Goal: Transaction & Acquisition: Purchase product/service

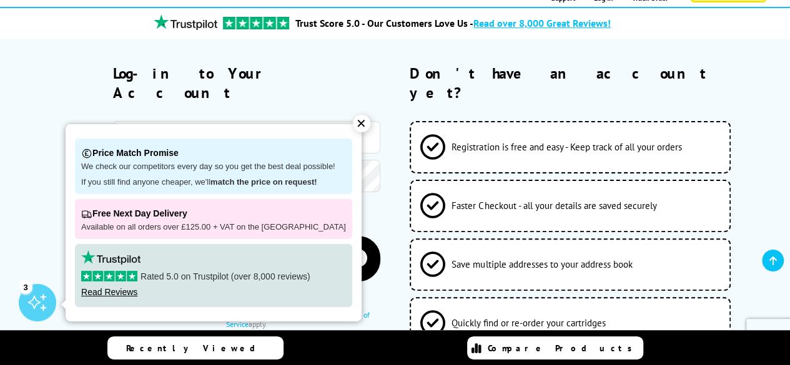
scroll to position [187, 0]
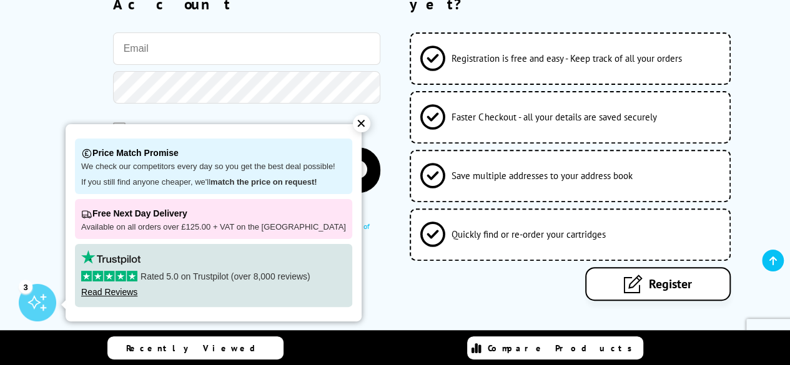
type input "[PERSON_NAME][EMAIL_ADDRESS][PERSON_NAME][DOMAIN_NAME]"
click at [172, 122] on span "Remember Me" at bounding box center [163, 128] width 62 height 12
drag, startPoint x: 117, startPoint y: 110, endPoint x: 134, endPoint y: 107, distance: 16.4
click at [117, 122] on span at bounding box center [119, 128] width 12 height 12
click at [116, 124] on input "checkbox" at bounding box center [116, 124] width 0 height 0
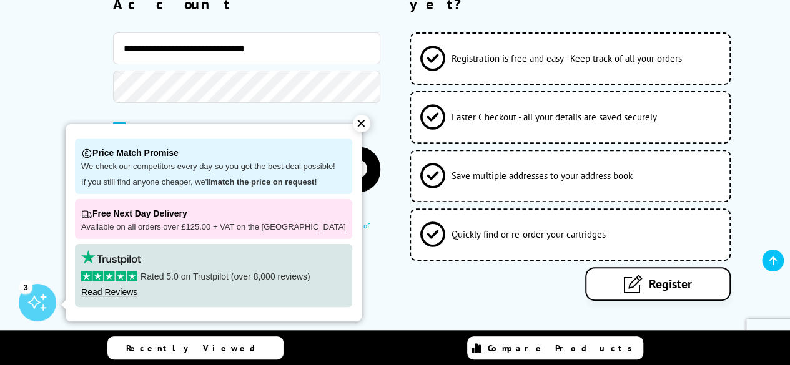
click at [353, 122] on div "✕" at bounding box center [361, 123] width 17 height 17
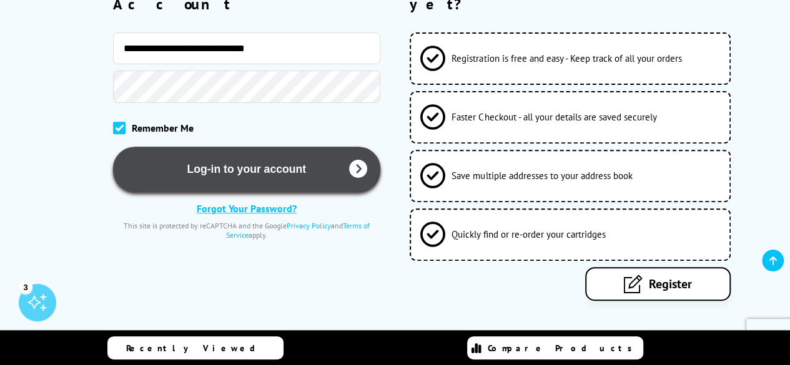
click at [289, 152] on button "Log-in to your account" at bounding box center [246, 170] width 267 height 46
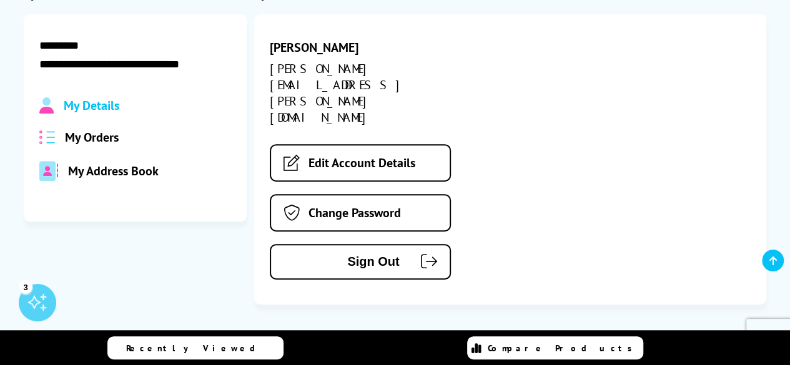
scroll to position [187, 0]
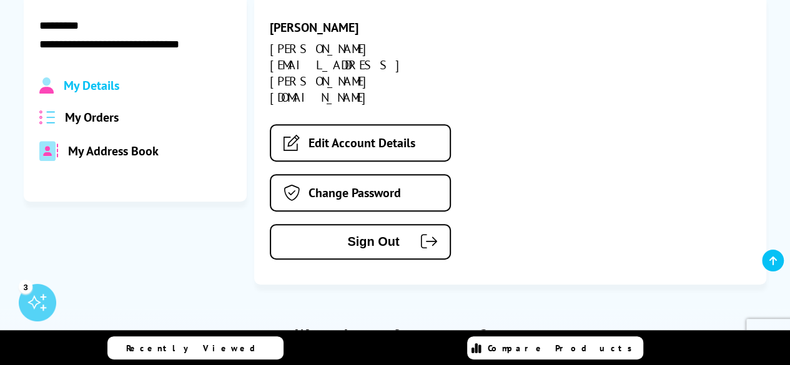
click at [116, 117] on span "My Orders" at bounding box center [92, 117] width 54 height 16
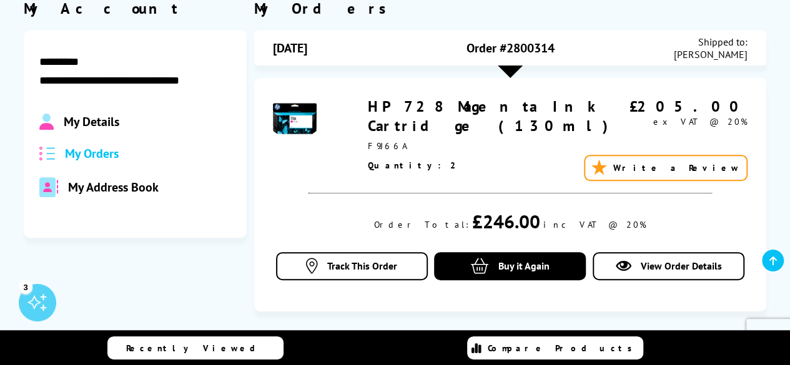
scroll to position [62, 0]
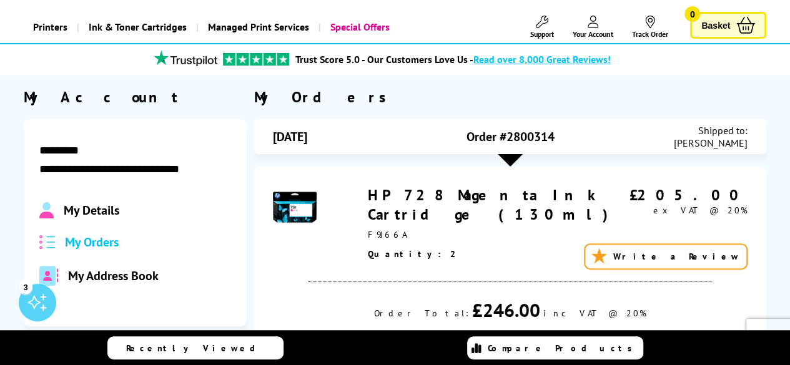
click at [428, 199] on link "HP 728 Magenta Ink Cartridge (130ml)" at bounding box center [492, 204] width 248 height 39
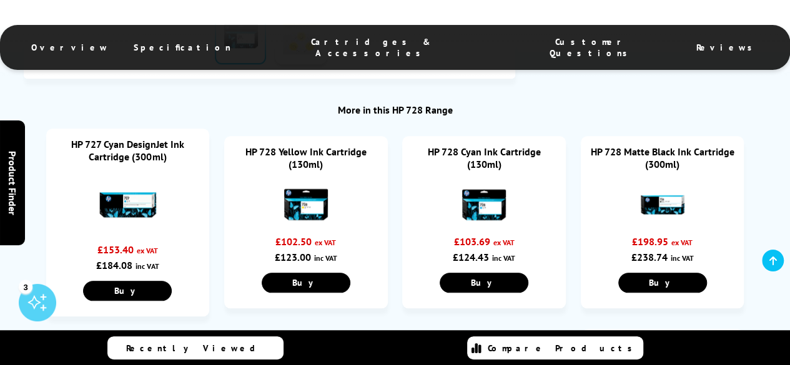
scroll to position [562, 0]
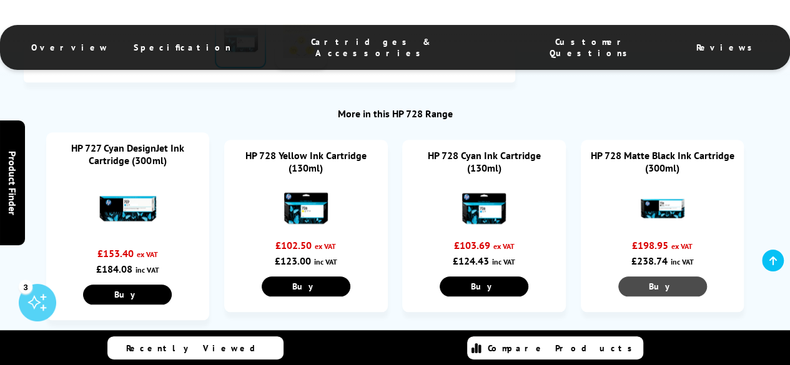
click at [141, 291] on span "Buy" at bounding box center [127, 294] width 27 height 11
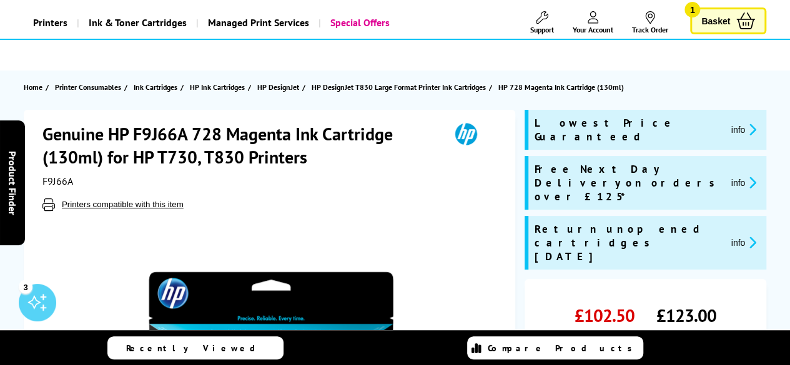
scroll to position [0, 0]
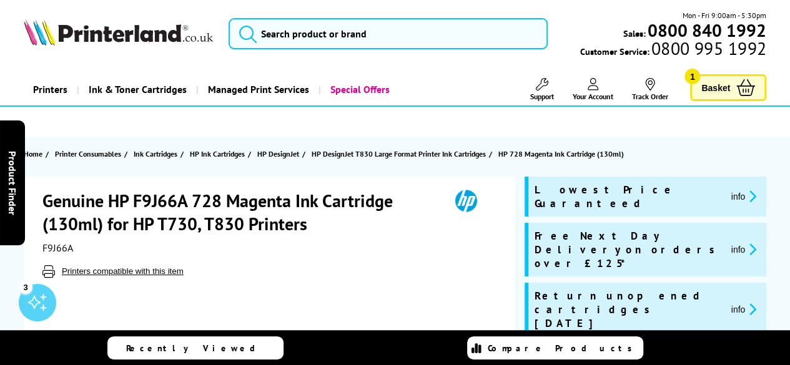
click at [584, 99] on span "Your Account" at bounding box center [593, 96] width 41 height 9
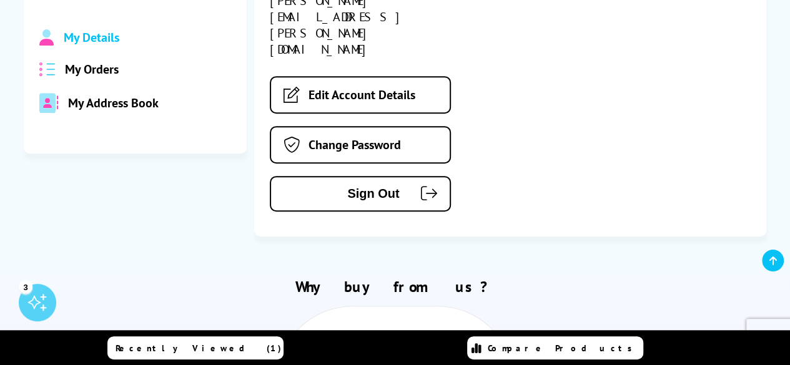
scroll to position [250, 0]
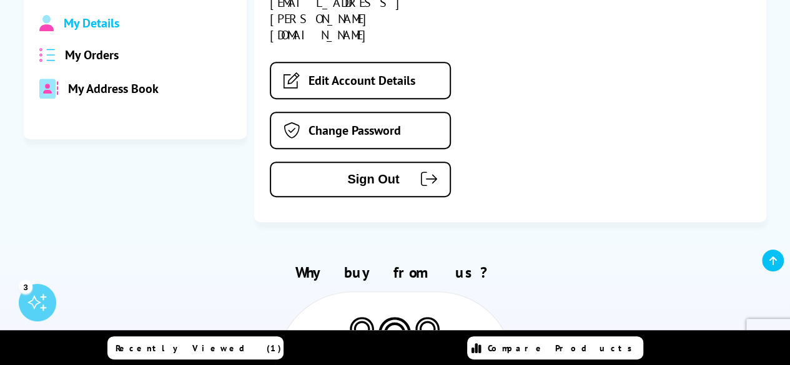
click at [104, 49] on span "My Orders" at bounding box center [92, 55] width 54 height 16
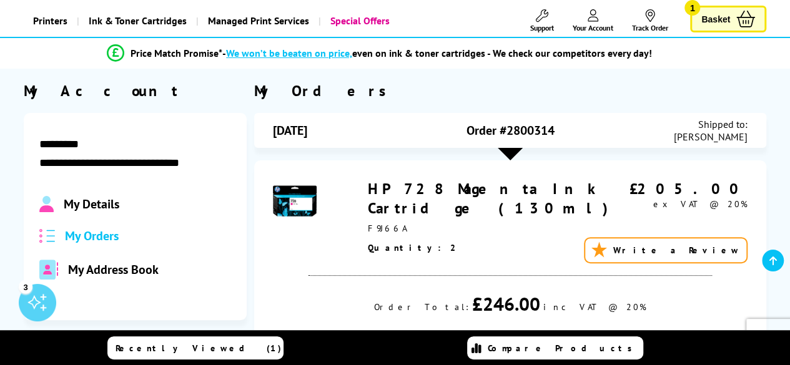
scroll to position [0, 0]
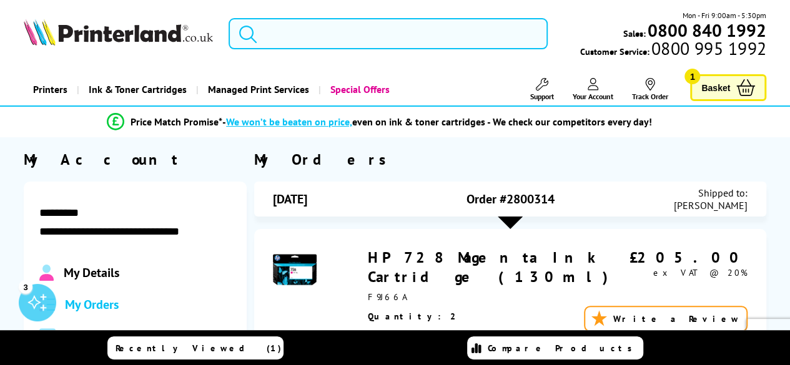
click at [396, 37] on input "search" at bounding box center [388, 33] width 319 height 31
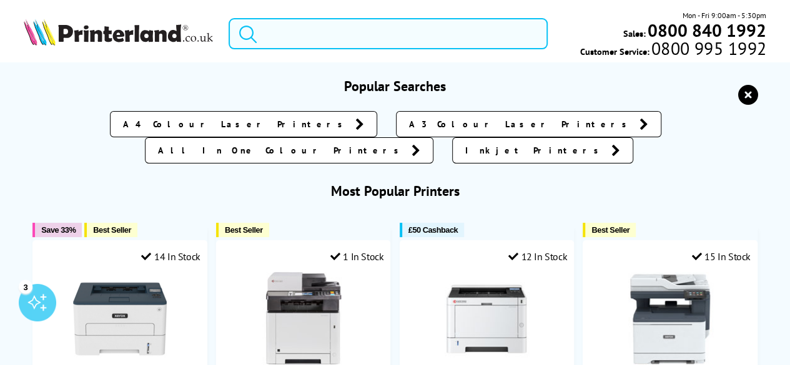
paste input "Xerox Yellow Toner Cartridge"
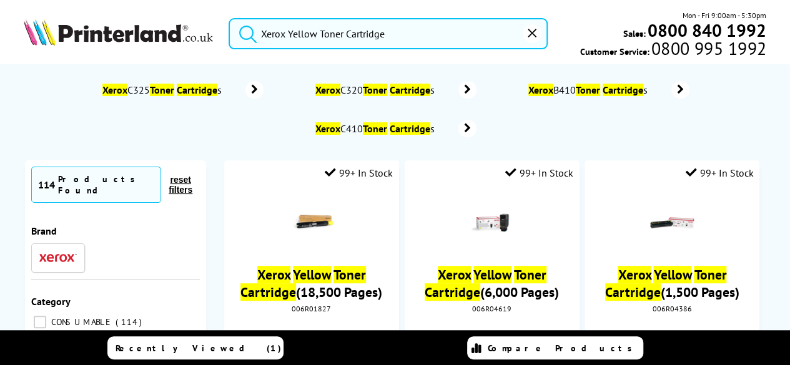
type input "Xerox Yellow Toner Cartridge"
click at [229, 18] on button "submit" at bounding box center [244, 31] width 31 height 27
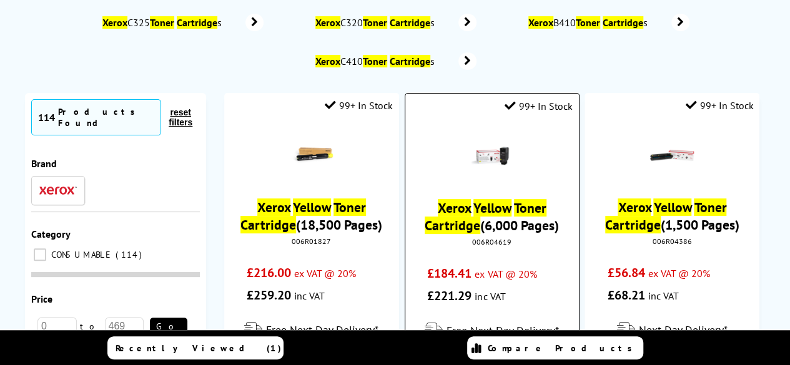
scroll to position [187, 0]
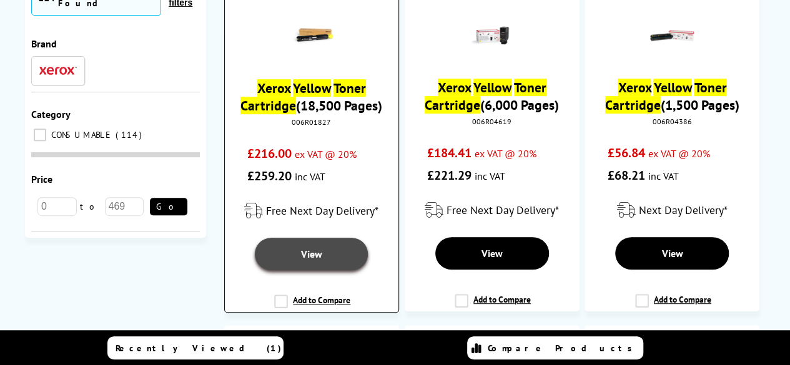
click at [308, 253] on span "View" at bounding box center [311, 254] width 21 height 12
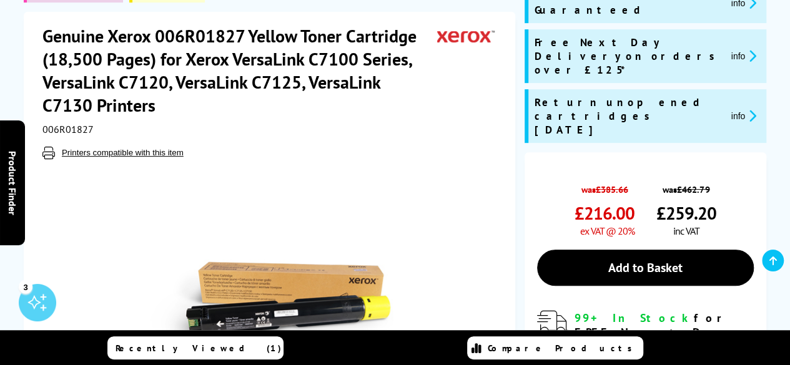
scroll to position [125, 0]
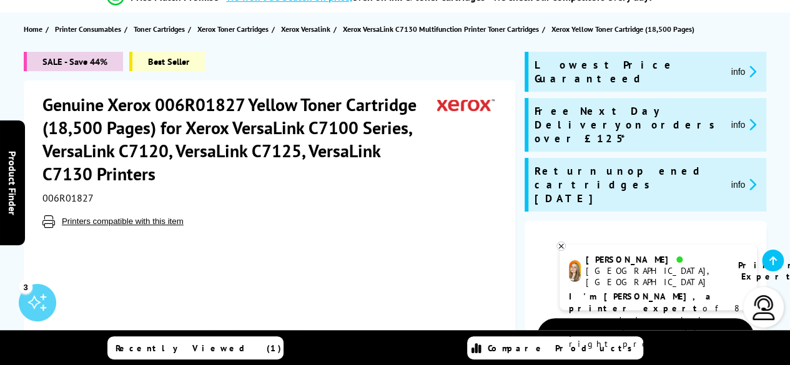
click at [439, 229] on div at bounding box center [270, 369] width 457 height 282
click at [544, 318] on link "Add to Basket" at bounding box center [645, 336] width 217 height 36
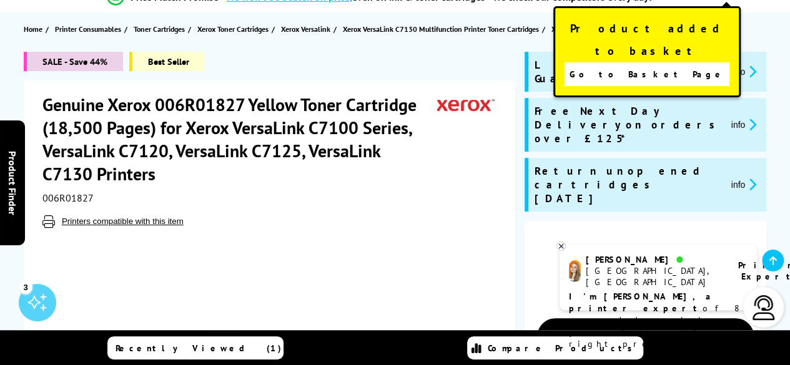
click at [652, 66] on span "Go to Basket Page" at bounding box center [646, 74] width 155 height 17
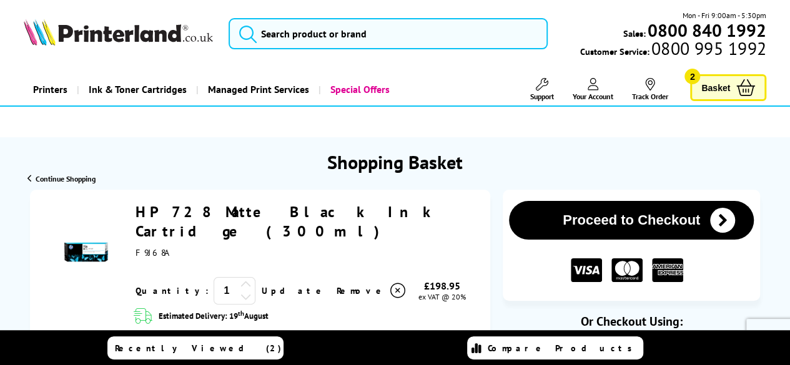
click at [743, 90] on icon at bounding box center [745, 87] width 19 height 17
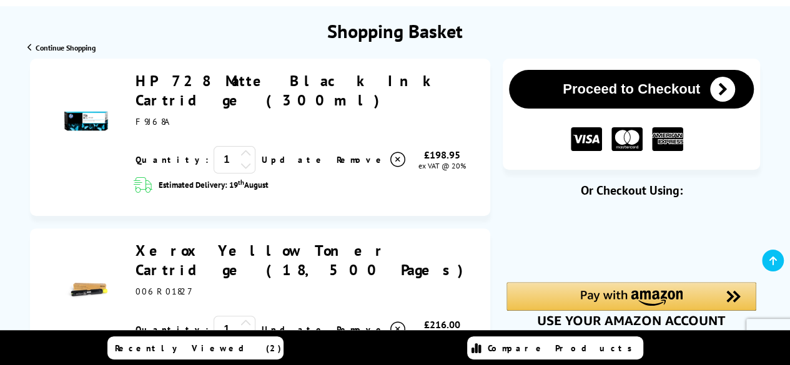
scroll to position [187, 0]
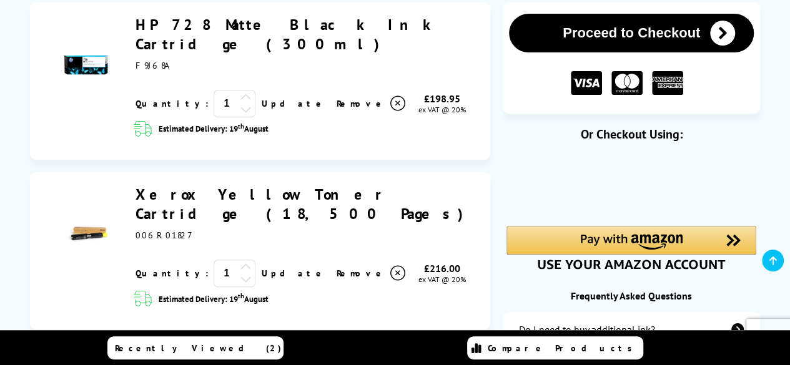
click at [390, 111] on icon at bounding box center [397, 103] width 15 height 15
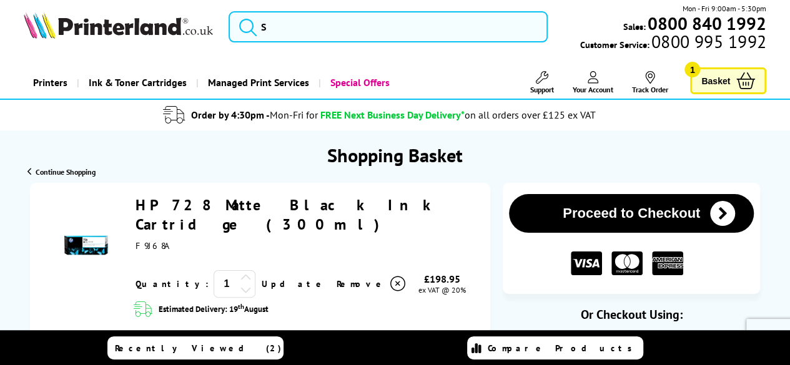
scroll to position [0, 0]
